Goal: Navigation & Orientation: Find specific page/section

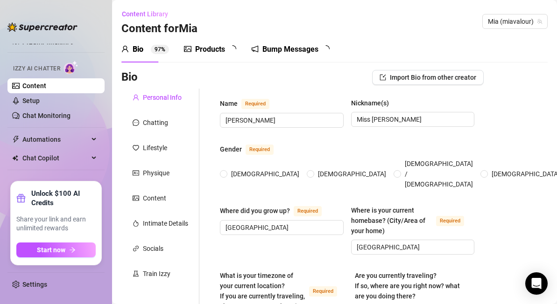
radio input "true"
type input "[DATE]"
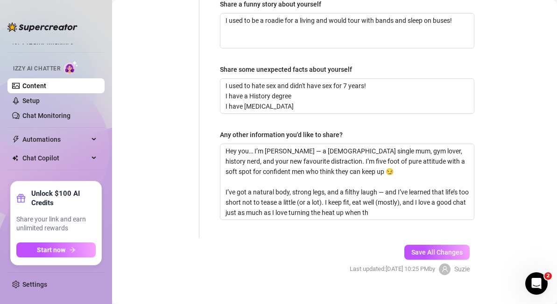
scroll to position [748, 0]
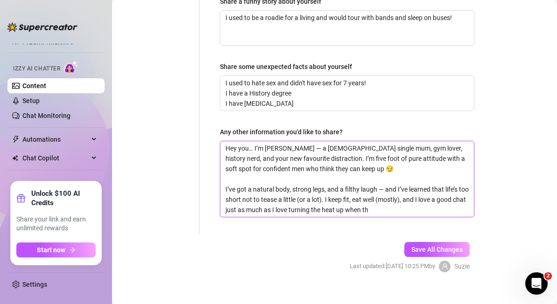
click at [389, 200] on textarea "Hey you… I’m [PERSON_NAME] — a [DEMOGRAPHIC_DATA] single mum, gym lover, histor…" at bounding box center [346, 179] width 253 height 76
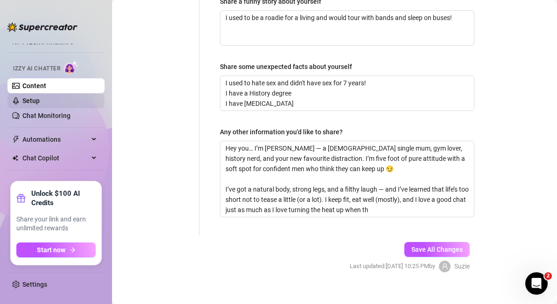
click at [40, 100] on link "Setup" at bounding box center [30, 100] width 17 height 7
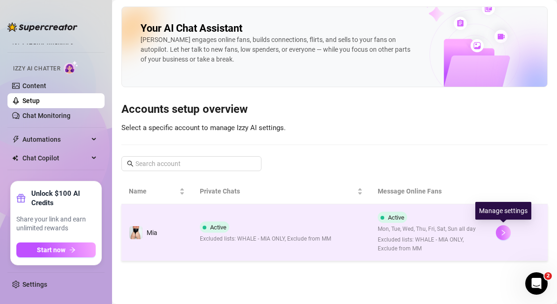
click at [503, 231] on icon "right" at bounding box center [503, 233] width 7 height 7
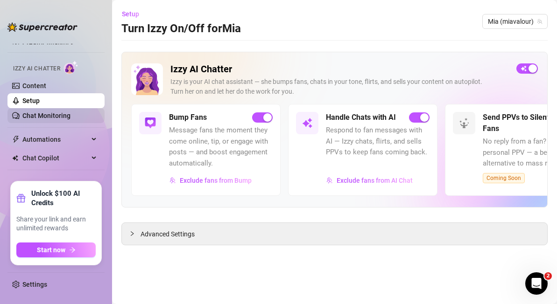
click at [41, 112] on link "Chat Monitoring" at bounding box center [46, 115] width 48 height 7
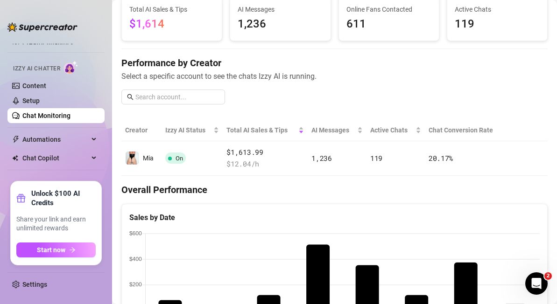
scroll to position [66, 0]
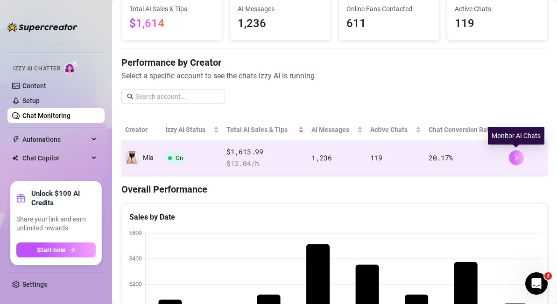
click at [513, 160] on icon "right" at bounding box center [516, 157] width 7 height 7
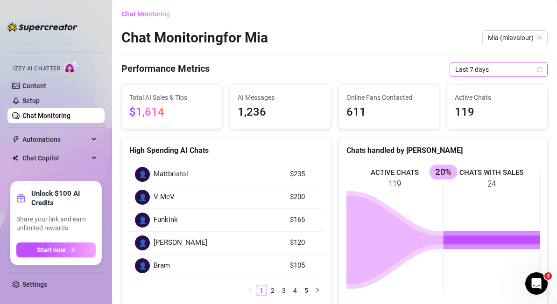
click at [499, 72] on span "Last 7 days" at bounding box center [498, 70] width 87 height 14
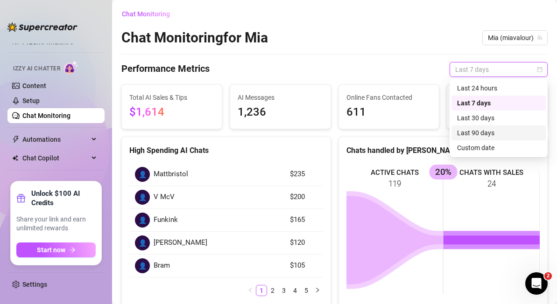
click at [501, 136] on div "Last 90 days" at bounding box center [498, 133] width 83 height 10
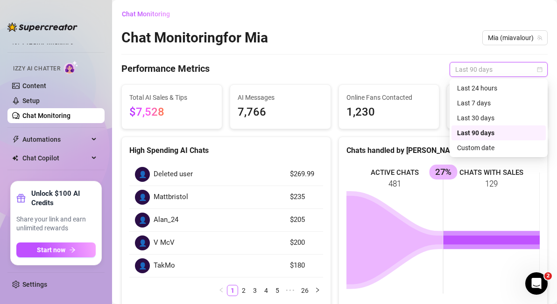
click at [488, 71] on span "Last 90 days" at bounding box center [498, 70] width 87 height 14
click at [486, 88] on div "Last 24 hours" at bounding box center [498, 88] width 83 height 10
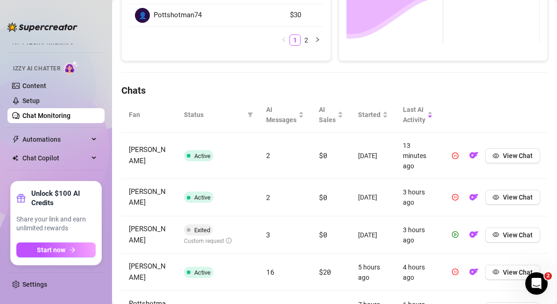
scroll to position [253, 0]
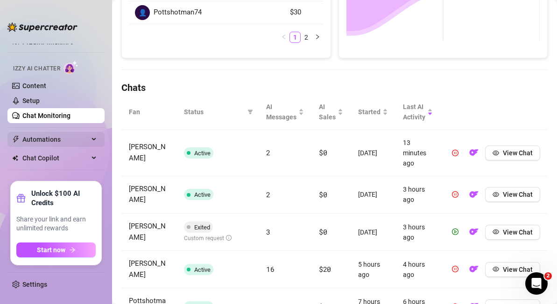
click at [49, 136] on span "Automations" at bounding box center [55, 139] width 66 height 15
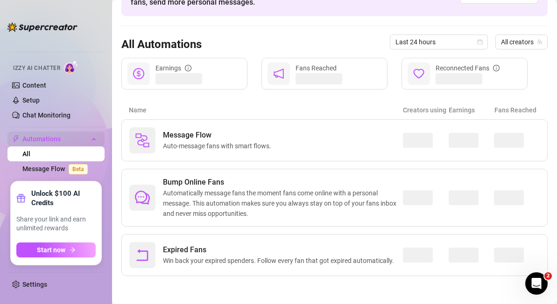
scroll to position [63, 0]
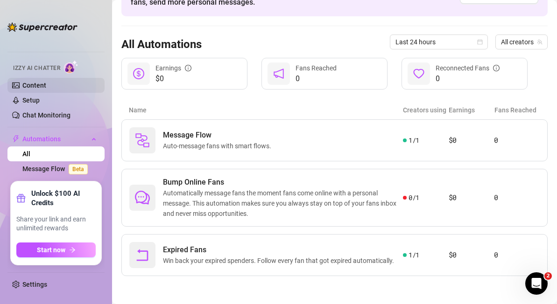
click at [42, 86] on link "Content" at bounding box center [34, 85] width 24 height 7
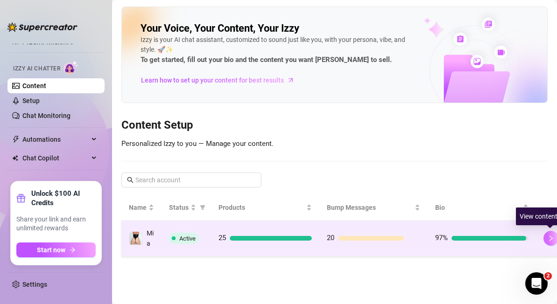
click at [549, 236] on icon "right" at bounding box center [550, 239] width 3 height 6
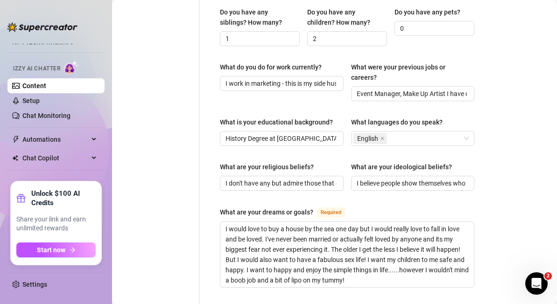
scroll to position [748, 0]
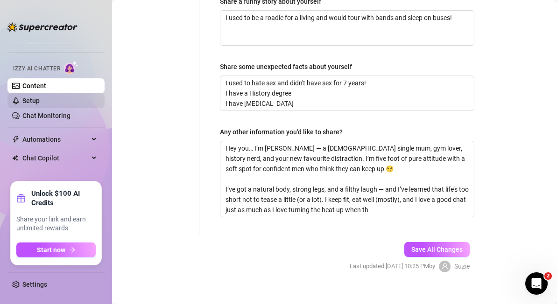
click at [28, 97] on link "Setup" at bounding box center [30, 100] width 17 height 7
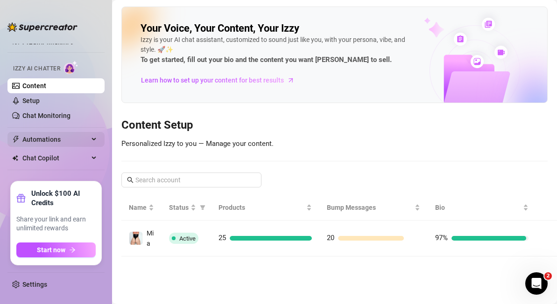
click at [27, 136] on span "Automations" at bounding box center [55, 139] width 66 height 15
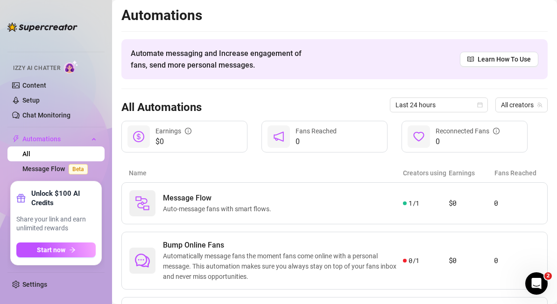
scroll to position [63, 0]
click at [29, 288] on link "Settings" at bounding box center [34, 284] width 25 height 7
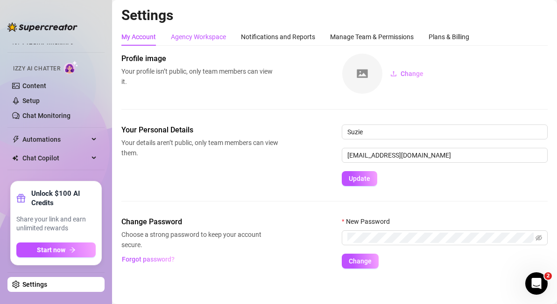
click at [195, 41] on div "Agency Workspace" at bounding box center [198, 37] width 55 height 10
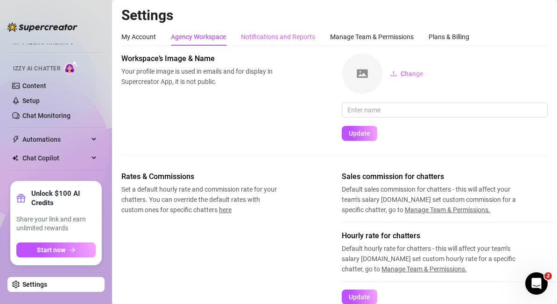
click at [270, 30] on div "Notifications and Reports" at bounding box center [278, 37] width 74 height 18
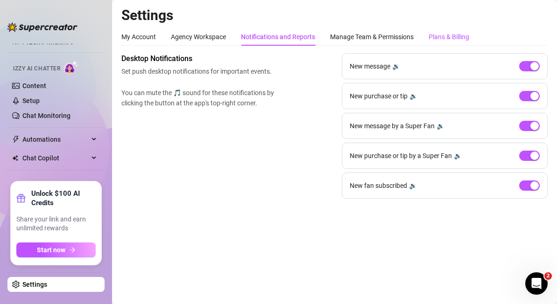
click at [441, 41] on div "Plans & Billing" at bounding box center [448, 37] width 41 height 10
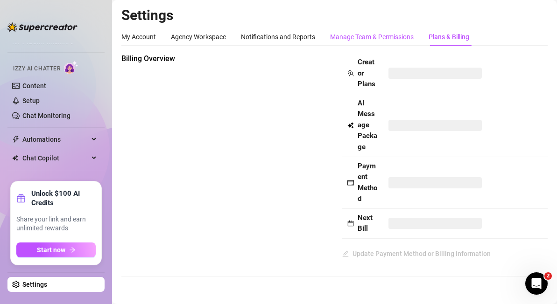
click at [360, 35] on div "Manage Team & Permissions" at bounding box center [372, 37] width 84 height 10
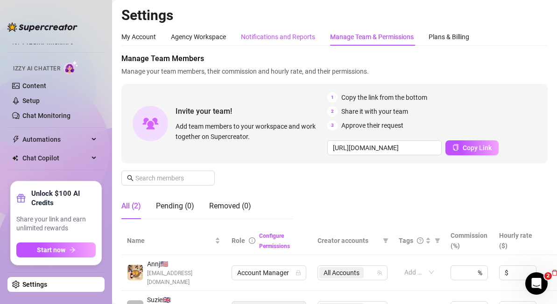
click at [285, 40] on div "Notifications and Reports" at bounding box center [278, 37] width 74 height 10
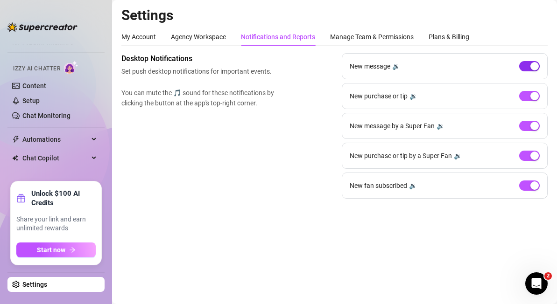
click at [531, 69] on div "button" at bounding box center [534, 66] width 8 height 8
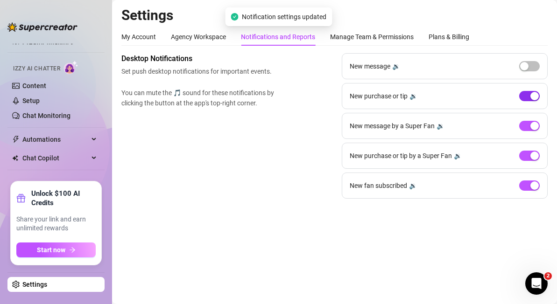
click at [530, 100] on div "button" at bounding box center [534, 96] width 8 height 8
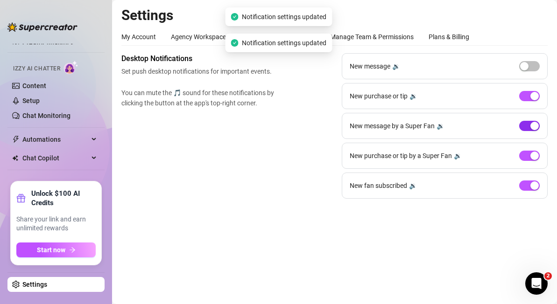
click at [531, 128] on div "button" at bounding box center [534, 126] width 8 height 8
click at [531, 158] on div "button" at bounding box center [534, 156] width 8 height 8
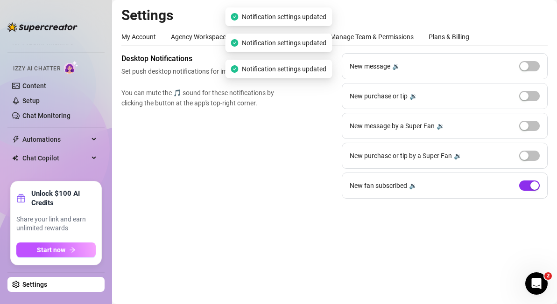
click at [534, 187] on div "button" at bounding box center [534, 185] width 8 height 8
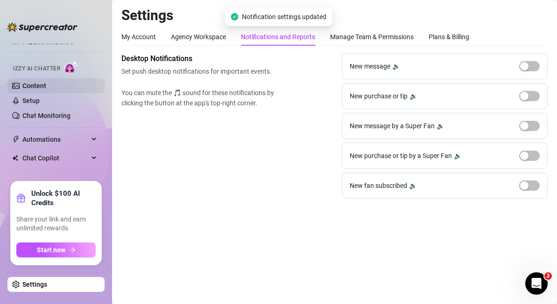
click at [27, 84] on link "Content" at bounding box center [34, 85] width 24 height 7
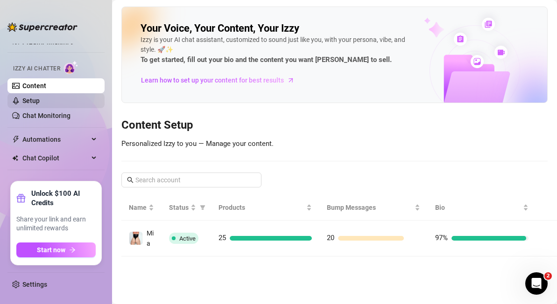
click at [25, 101] on link "Setup" at bounding box center [30, 100] width 17 height 7
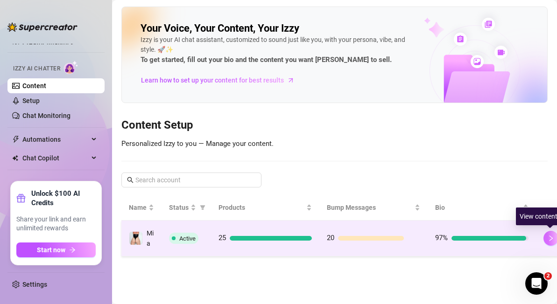
click at [547, 234] on button "button" at bounding box center [550, 238] width 15 height 15
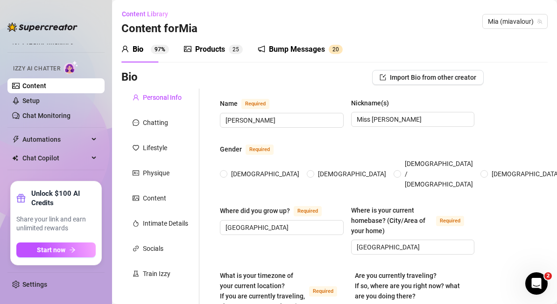
radio input "true"
type input "[DATE]"
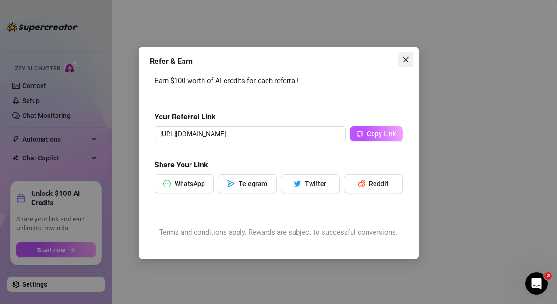
click at [405, 56] on icon "close" at bounding box center [405, 59] width 7 height 7
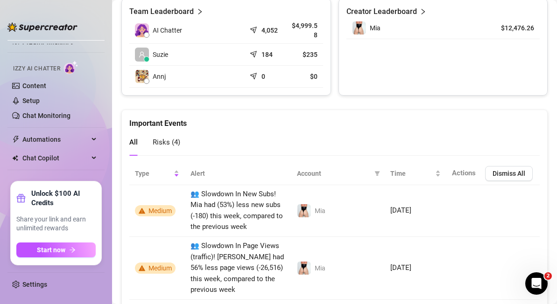
scroll to position [479, 0]
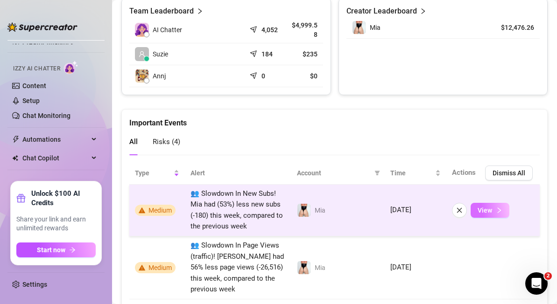
click at [499, 212] on icon "right" at bounding box center [498, 210] width 7 height 7
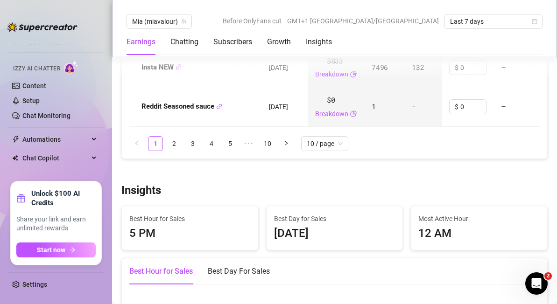
scroll to position [1422, 0]
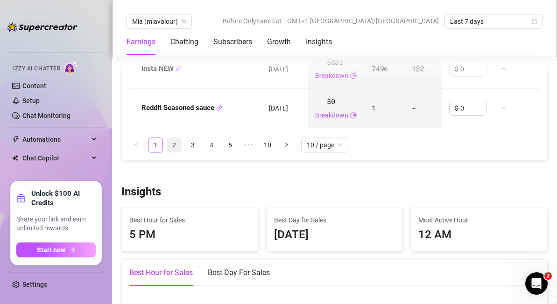
click at [175, 144] on link "2" at bounding box center [174, 145] width 14 height 14
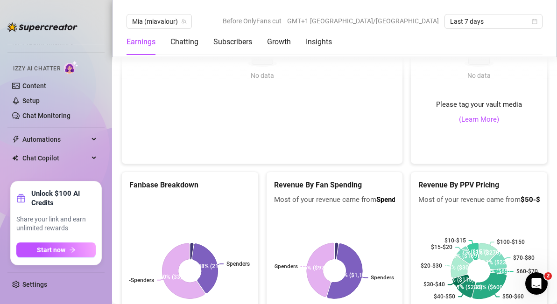
scroll to position [1814, 0]
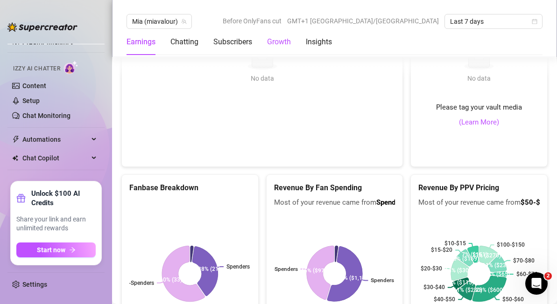
click at [283, 42] on div "Growth" at bounding box center [279, 41] width 24 height 11
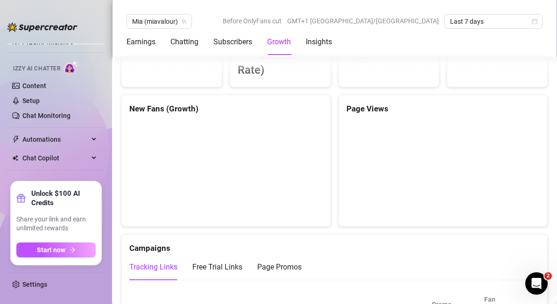
scroll to position [764, 0]
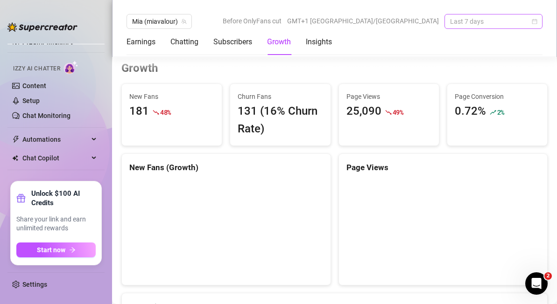
click at [474, 21] on span "Last 7 days" at bounding box center [493, 21] width 87 height 14
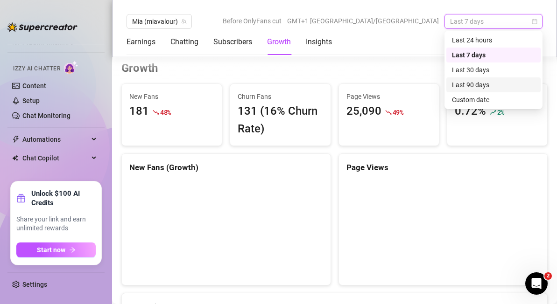
click at [474, 71] on div "Last 30 days" at bounding box center [493, 70] width 83 height 10
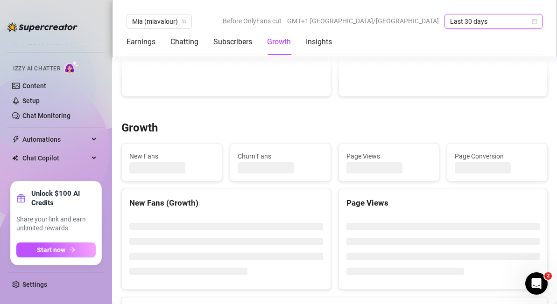
scroll to position [766, 0]
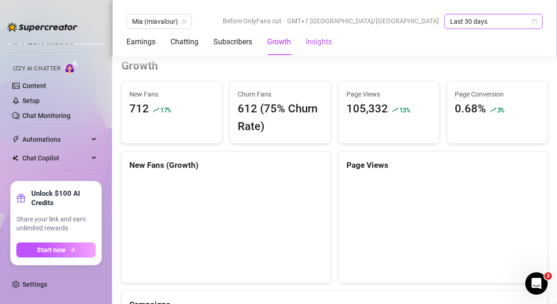
click at [320, 39] on div "Insights" at bounding box center [319, 41] width 26 height 11
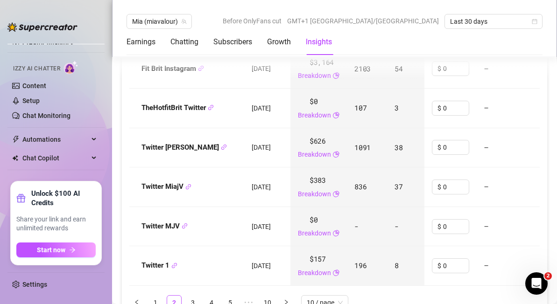
scroll to position [1340, 0]
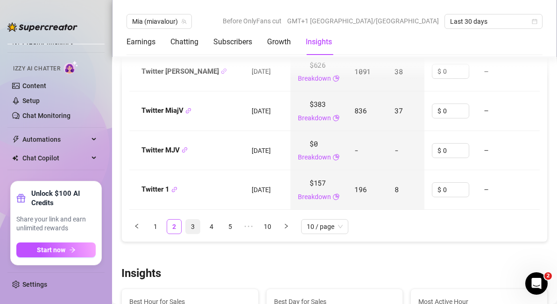
click at [194, 225] on link "3" at bounding box center [193, 227] width 14 height 14
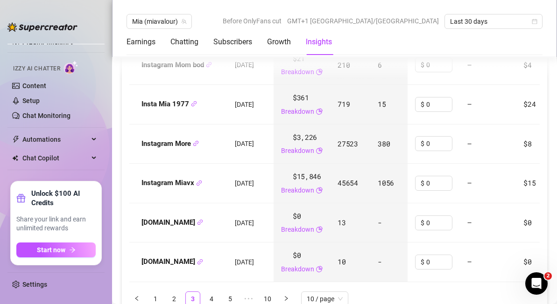
scroll to position [1277, 0]
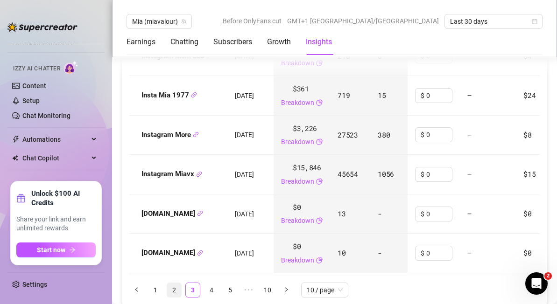
click at [174, 291] on link "2" at bounding box center [174, 290] width 14 height 14
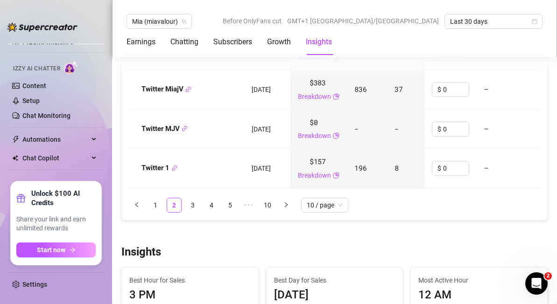
scroll to position [1365, 0]
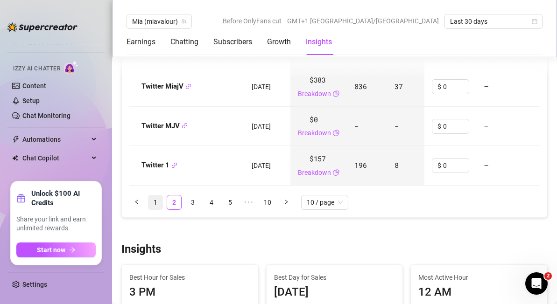
click at [156, 201] on link "1" at bounding box center [155, 202] width 14 height 14
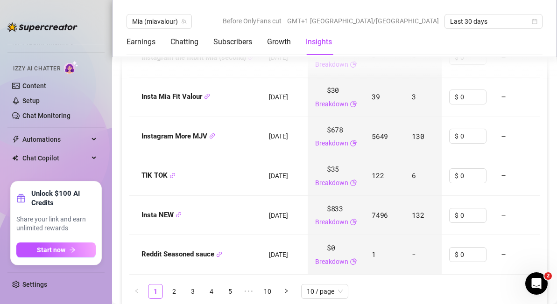
scroll to position [1342, 0]
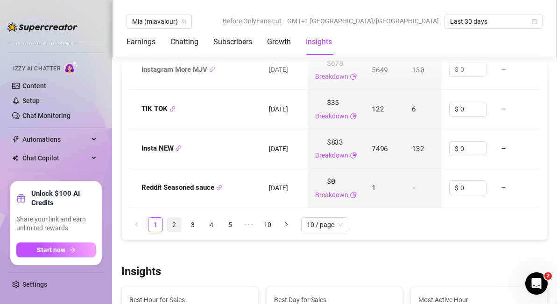
click at [172, 225] on link "2" at bounding box center [174, 225] width 14 height 14
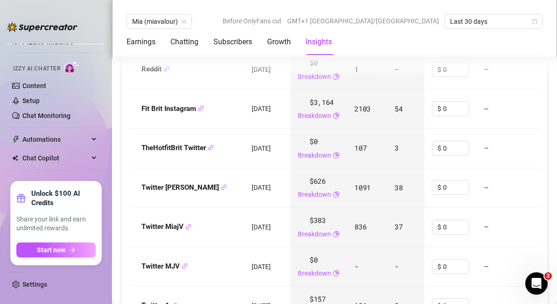
scroll to position [1322, 0]
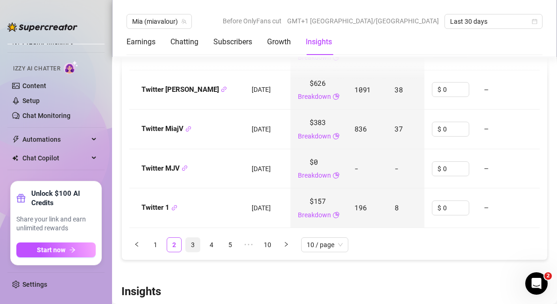
click at [193, 244] on link "3" at bounding box center [193, 245] width 14 height 14
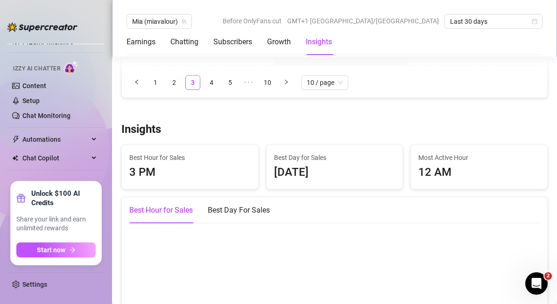
scroll to position [1829, 0]
